Goal: Register for event/course

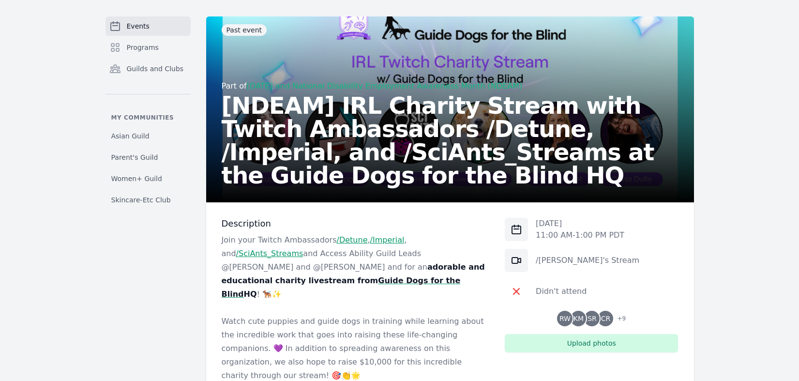
scroll to position [37, 0]
click at [148, 25] on link "Events" at bounding box center [147, 25] width 85 height 19
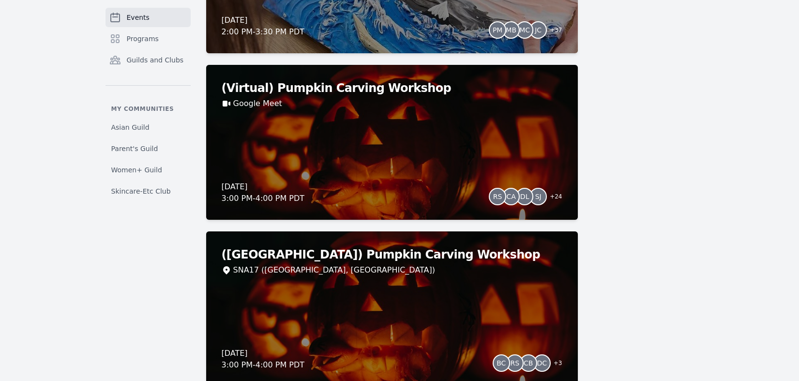
scroll to position [383, 0]
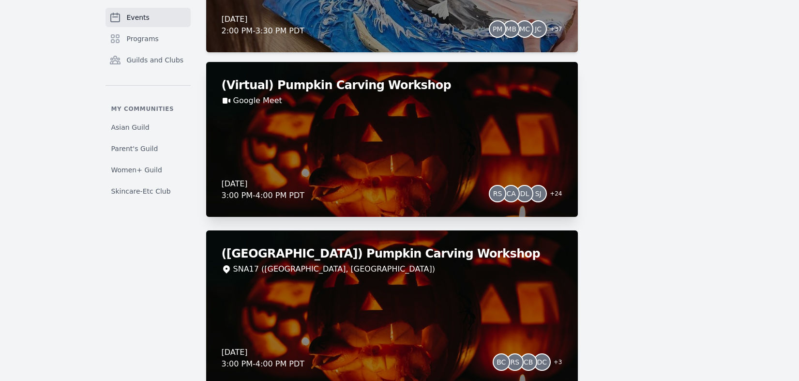
click at [371, 153] on div "(Virtual) Pumpkin Carving Workshop Google Meet Thursday, October 23, 2025 3:00 …" at bounding box center [392, 139] width 372 height 155
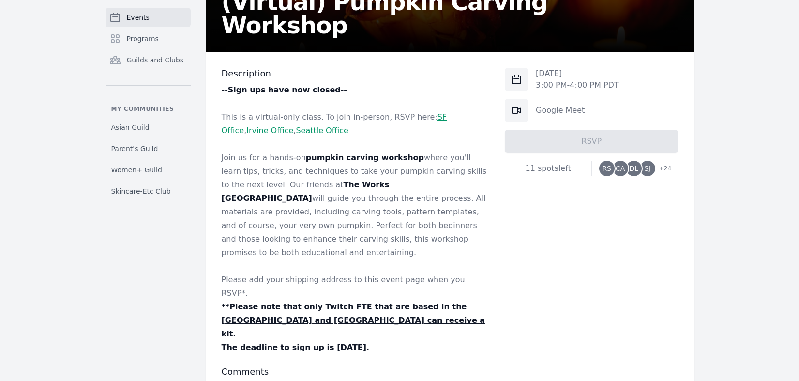
scroll to position [194, 0]
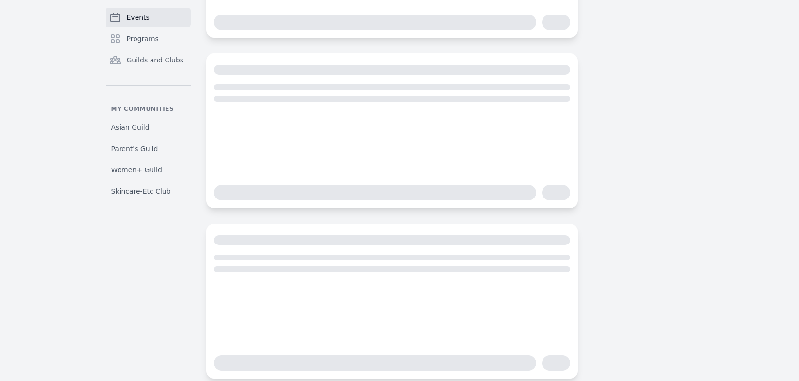
scroll to position [211, 0]
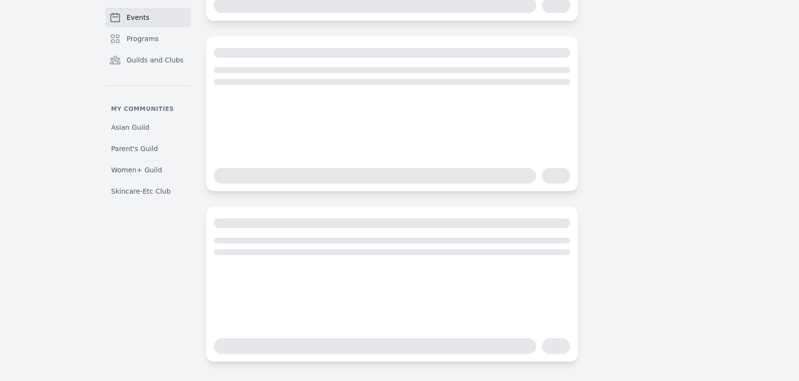
click at [135, 15] on span "Events" at bounding box center [138, 18] width 23 height 10
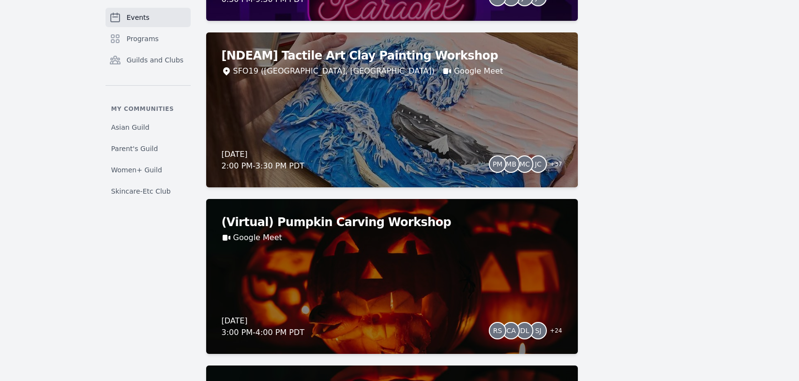
scroll to position [220, 0]
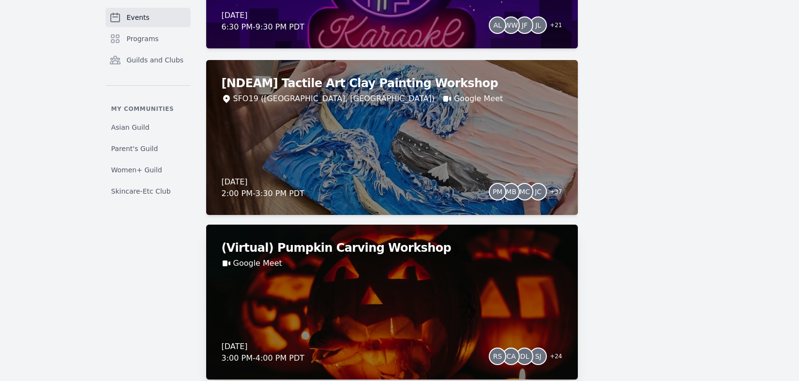
click at [350, 283] on div "(Virtual) Pumpkin Carving Workshop Google Meet Thursday, October 23, 2025 3:00 …" at bounding box center [392, 302] width 372 height 155
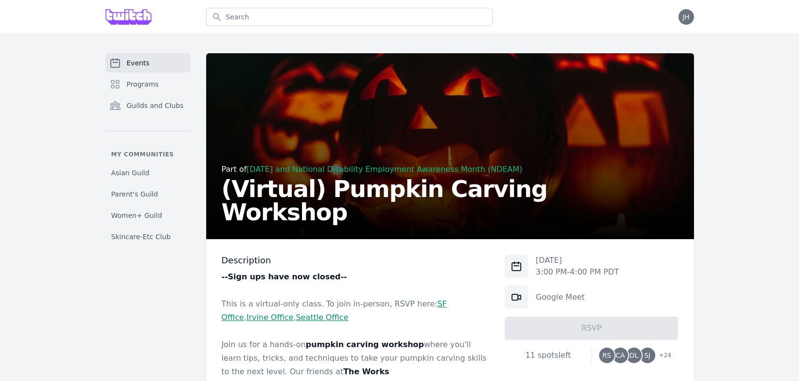
click at [296, 317] on link "Seattle Office" at bounding box center [322, 317] width 52 height 9
click at [157, 57] on link "Events" at bounding box center [147, 62] width 85 height 19
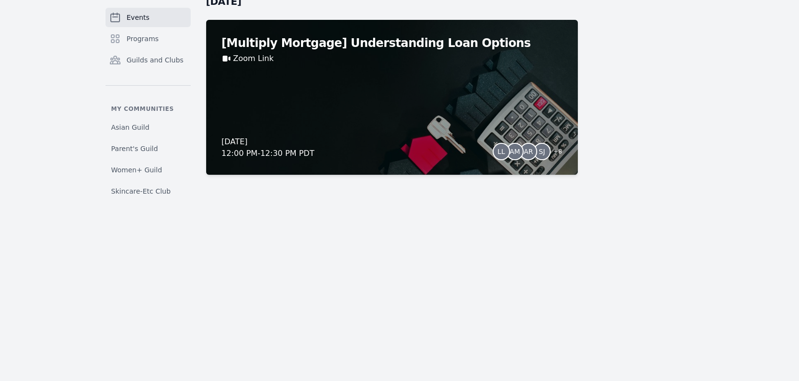
scroll to position [6747, 0]
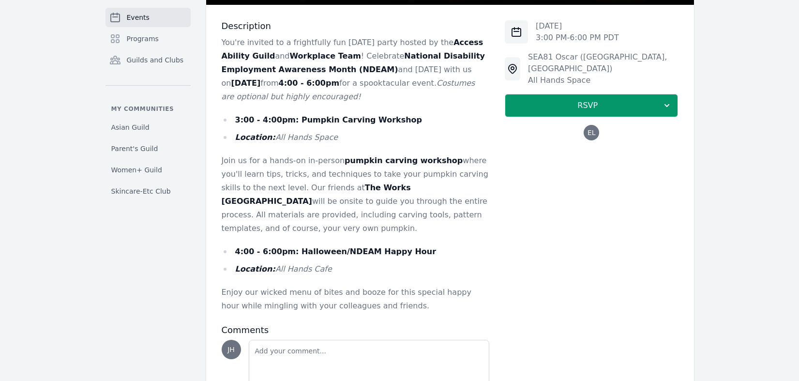
scroll to position [235, 0]
